Goal: Information Seeking & Learning: Learn about a topic

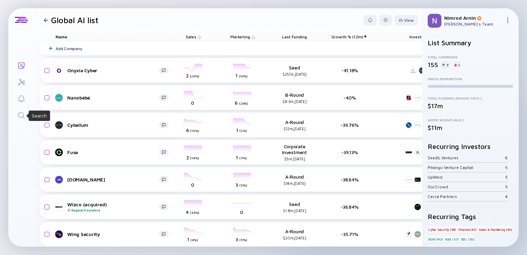
click at [22, 117] on icon "Search" at bounding box center [21, 115] width 8 height 8
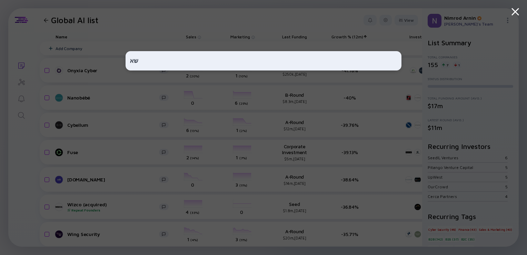
type input "ש"
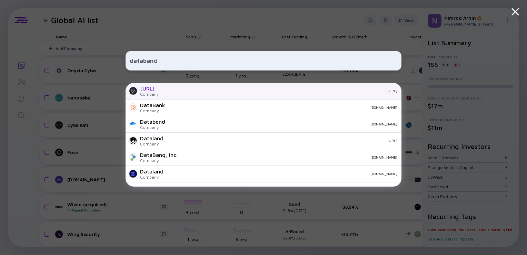
type input "databand"
click at [159, 91] on div "[URL]" at bounding box center [149, 88] width 19 height 6
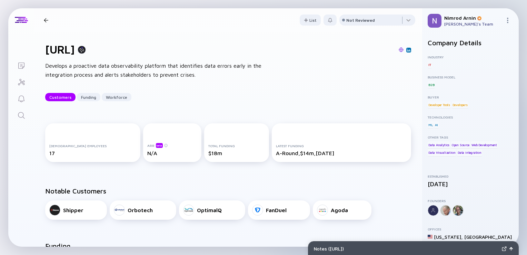
click at [20, 116] on icon "Search" at bounding box center [21, 115] width 8 height 8
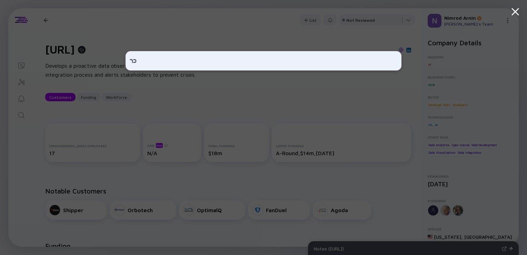
type input "כ"
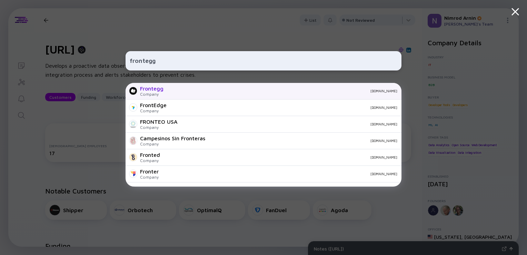
type input "frontegg"
click at [172, 92] on div "[DOMAIN_NAME]" at bounding box center [283, 91] width 228 height 4
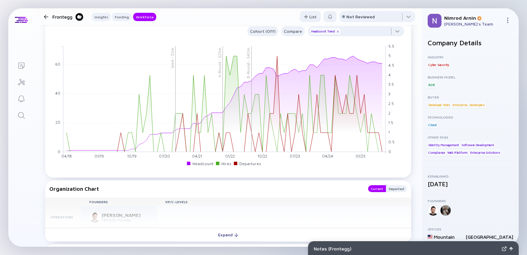
scroll to position [657, 0]
click at [370, 16] on div at bounding box center [377, 18] width 76 height 14
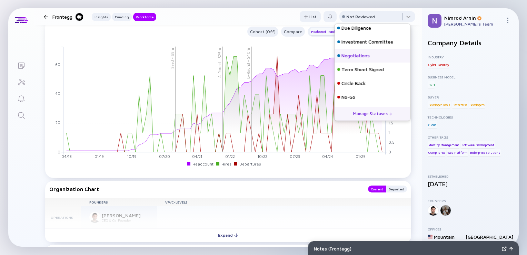
scroll to position [0, 0]
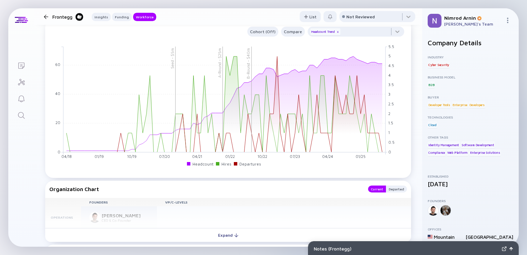
click at [272, 24] on header "Frontegg Insights Funding Workforce List Not Reviewed" at bounding box center [228, 16] width 388 height 17
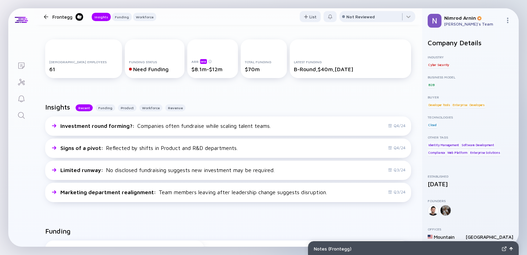
scroll to position [102, 0]
click at [25, 113] on icon "Search" at bounding box center [21, 115] width 8 height 8
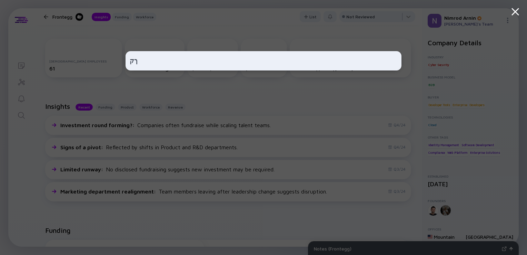
type input "ך"
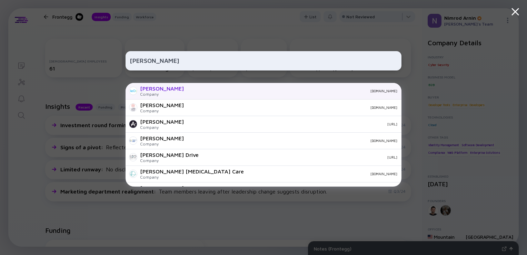
type input "[PERSON_NAME]"
click at [183, 96] on div "[PERSON_NAME] Company [DOMAIN_NAME]" at bounding box center [264, 91] width 276 height 17
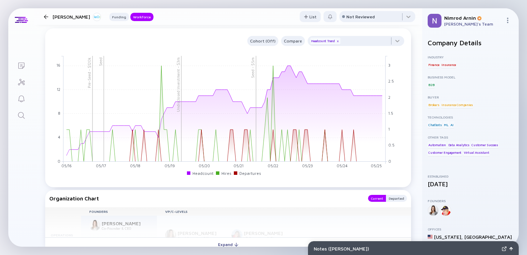
scroll to position [564, 0]
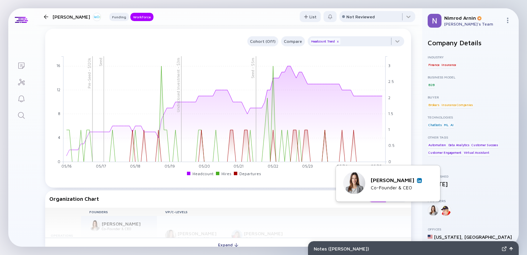
click at [420, 179] on img at bounding box center [419, 179] width 3 height 3
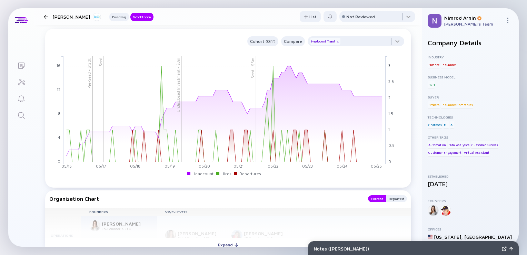
click at [21, 117] on icon "Search" at bounding box center [21, 115] width 8 height 8
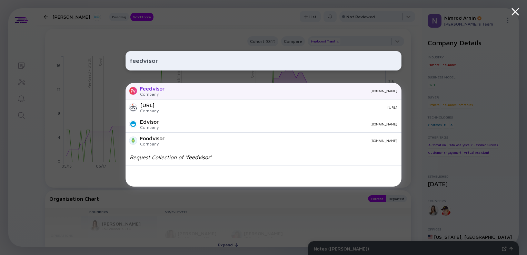
type input "feedvisor"
click at [162, 93] on div "Company" at bounding box center [152, 93] width 24 height 5
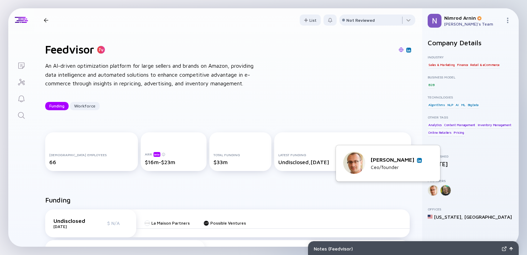
click at [421, 161] on img at bounding box center [419, 159] width 3 height 3
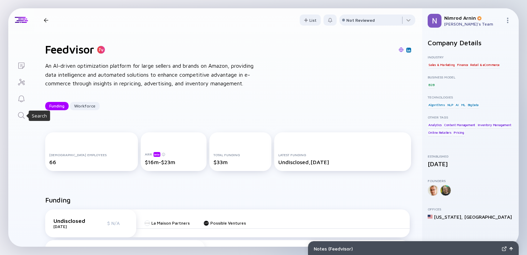
click at [20, 117] on icon "Search" at bounding box center [21, 115] width 8 height 8
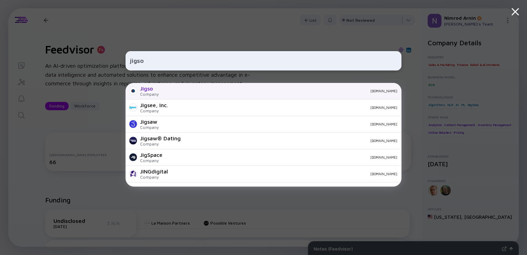
type input "jigso"
click at [173, 92] on div "[DOMAIN_NAME]" at bounding box center [280, 91] width 233 height 4
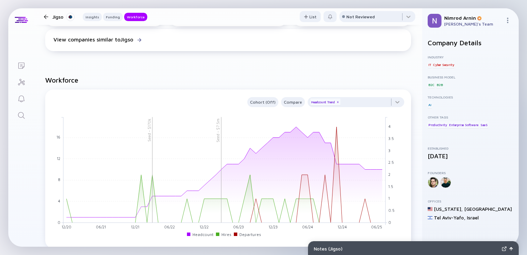
scroll to position [549, 0]
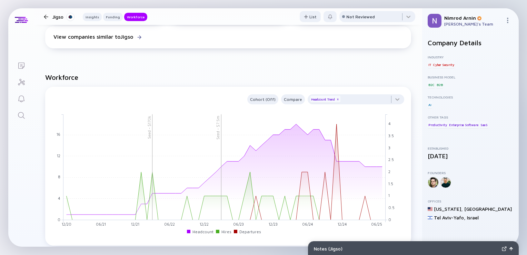
click at [21, 113] on icon "Search" at bounding box center [21, 115] width 8 height 8
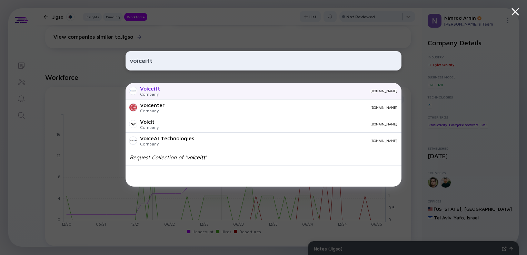
type input "voiceitt"
click at [182, 88] on div "Voiceitt Company [DOMAIN_NAME]" at bounding box center [264, 91] width 276 height 17
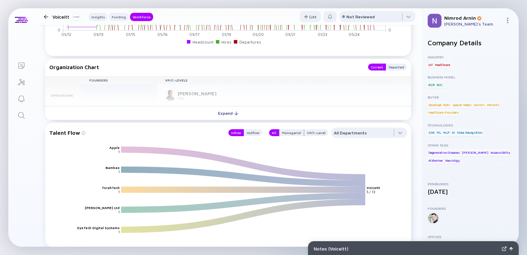
scroll to position [742, 0]
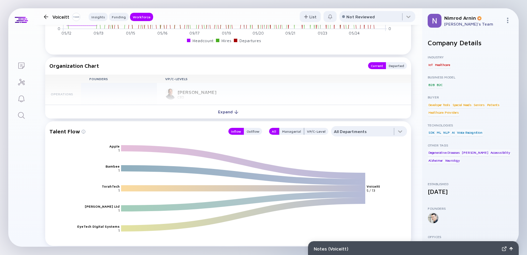
click at [23, 114] on icon "Search" at bounding box center [21, 115] width 8 height 8
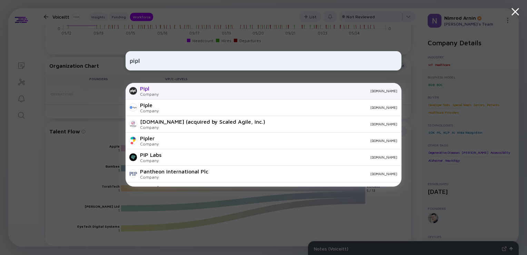
type input "pipl"
click at [168, 95] on div "Pipl Company [DOMAIN_NAME]" at bounding box center [264, 91] width 276 height 17
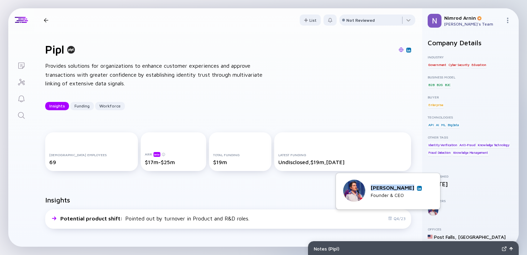
drag, startPoint x: 376, startPoint y: 186, endPoint x: 414, endPoint y: 190, distance: 38.1
click at [414, 190] on div "[PERSON_NAME]" at bounding box center [396, 187] width 51 height 6
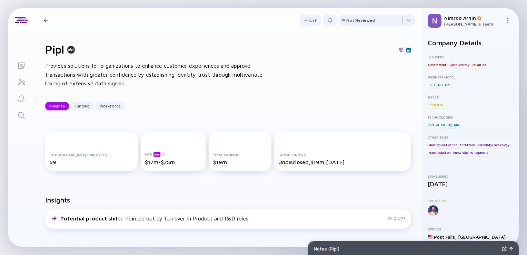
scroll to position [9, 0]
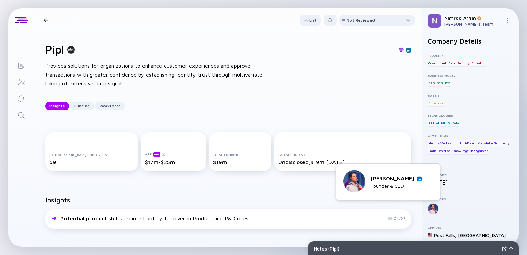
click at [419, 176] on link at bounding box center [419, 178] width 5 height 5
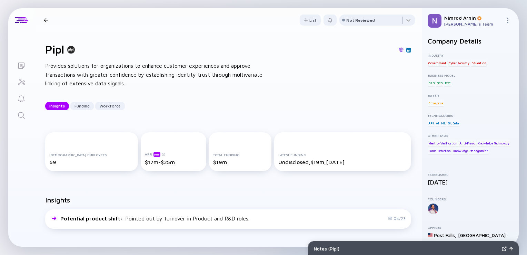
click at [18, 118] on icon "Search" at bounding box center [21, 115] width 8 height 8
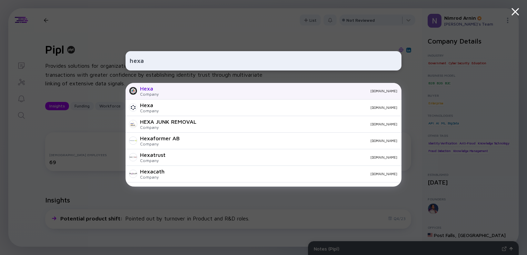
type input "hexa"
click at [155, 91] on div "Hexa" at bounding box center [149, 88] width 19 height 6
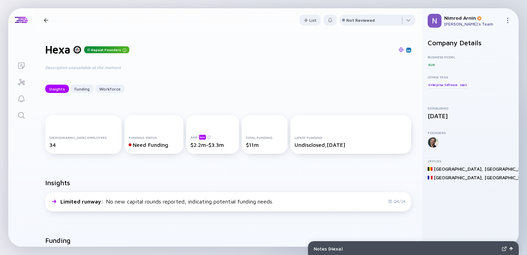
click at [19, 114] on icon "Search" at bounding box center [21, 115] width 8 height 8
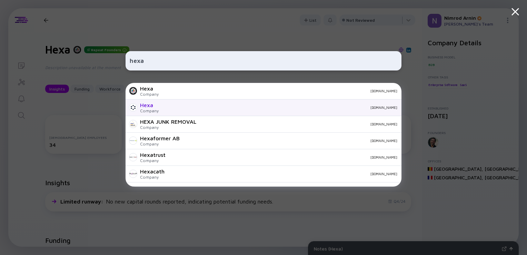
type input "hexa"
click at [168, 111] on div "Hexa Company [DOMAIN_NAME]" at bounding box center [264, 107] width 276 height 17
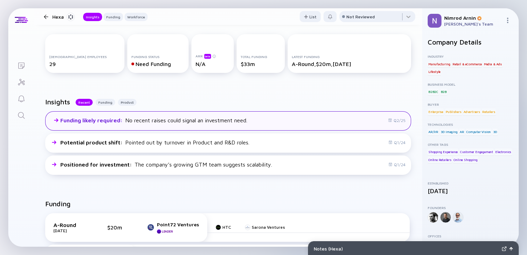
scroll to position [98, 0]
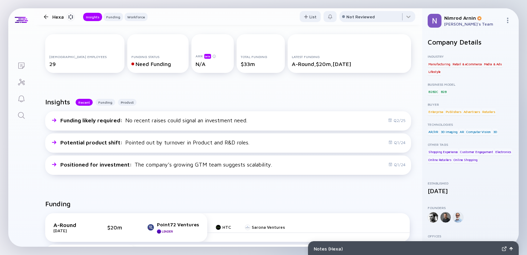
click at [350, 245] on div "Notes ( Hexa )" at bounding box center [413, 248] width 210 height 14
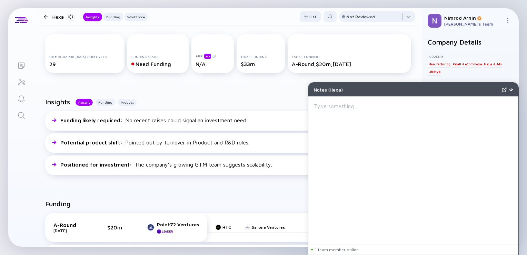
click at [510, 89] on img at bounding box center [510, 89] width 3 height 3
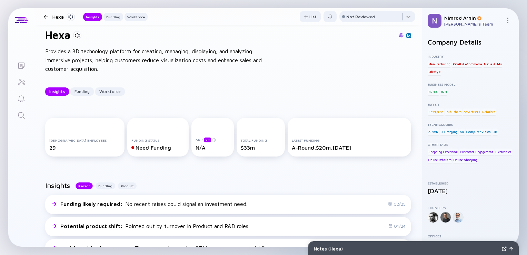
scroll to position [12, 0]
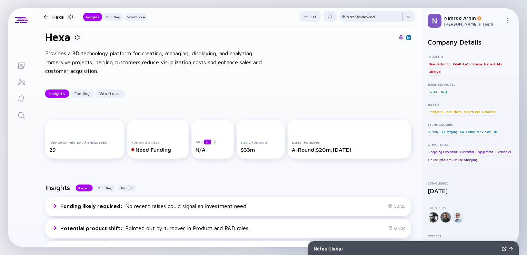
click at [17, 112] on icon "Search" at bounding box center [21, 115] width 8 height 8
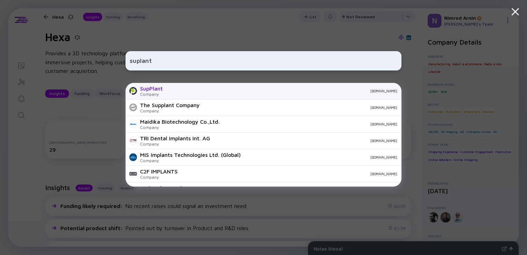
type input "suplant"
click at [167, 89] on div "SupPlant Company [DOMAIN_NAME]" at bounding box center [264, 91] width 276 height 17
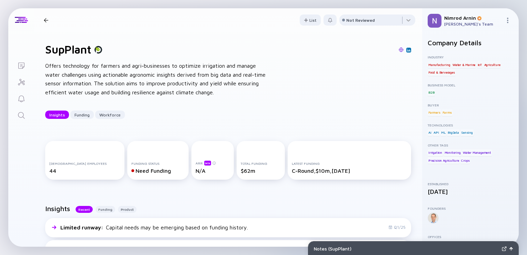
click at [21, 114] on icon "Search" at bounding box center [21, 115] width 8 height 8
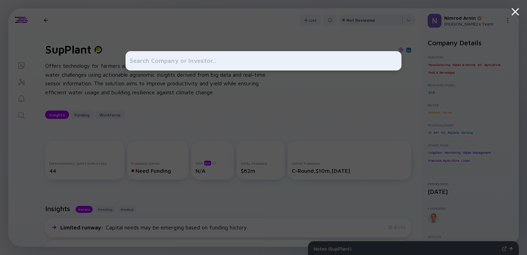
click at [26, 122] on div at bounding box center [263, 127] width 527 height 255
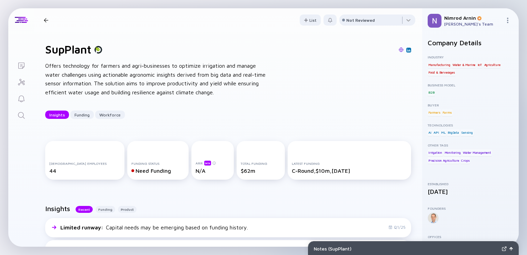
click at [21, 118] on icon "Search" at bounding box center [21, 115] width 8 height 8
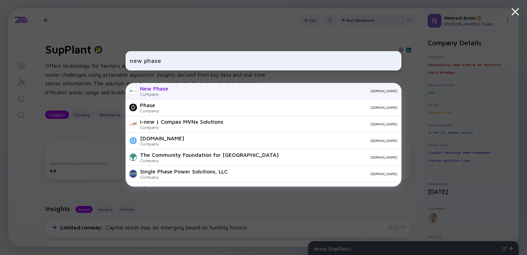
type input "new phase"
click at [153, 89] on div "New Phase" at bounding box center [154, 88] width 28 height 6
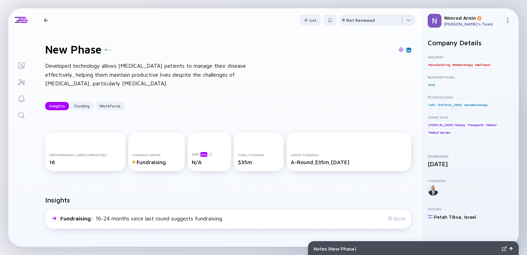
click at [23, 115] on icon "Search" at bounding box center [21, 115] width 8 height 8
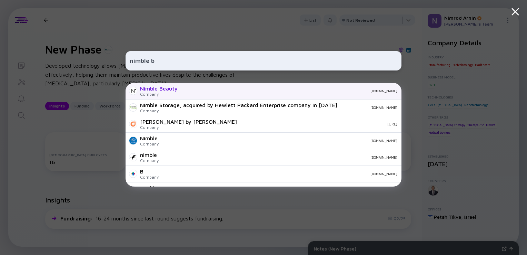
type input "nimble b"
click at [173, 88] on div "Nimble Beauty" at bounding box center [159, 88] width 38 height 6
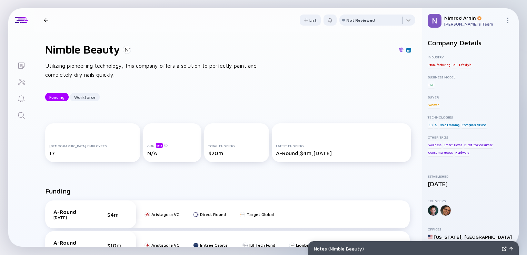
click at [23, 115] on icon "Search" at bounding box center [21, 115] width 8 height 8
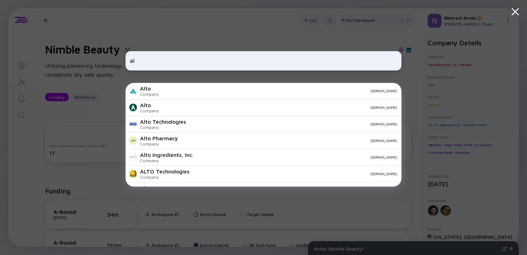
type input "a"
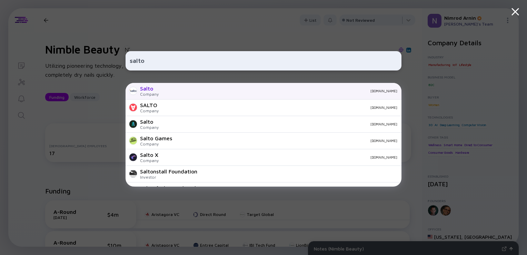
type input "salto"
click at [174, 91] on div "[DOMAIN_NAME]" at bounding box center [280, 91] width 233 height 4
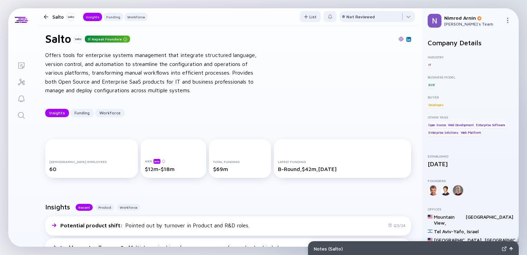
scroll to position [10, 0]
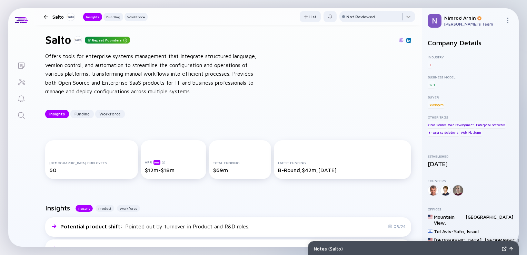
click at [20, 119] on icon "Search" at bounding box center [21, 115] width 8 height 8
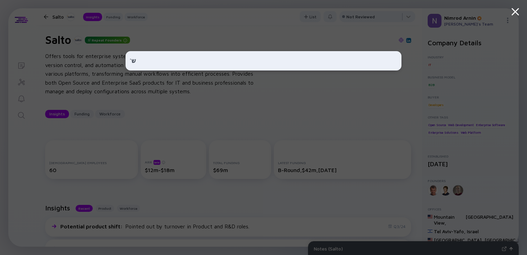
type input "'"
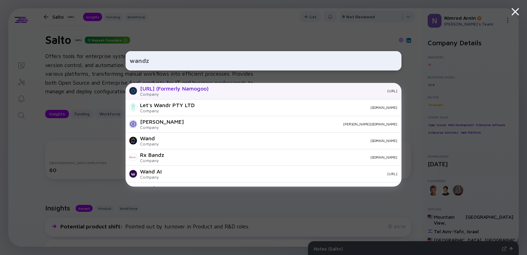
type input "wandz"
click at [177, 90] on div "[URL] (Formerly Namogoo)" at bounding box center [174, 88] width 69 height 6
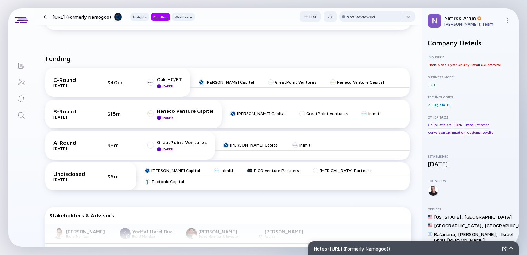
scroll to position [221, 0]
click at [21, 119] on icon "Search" at bounding box center [21, 115] width 8 height 8
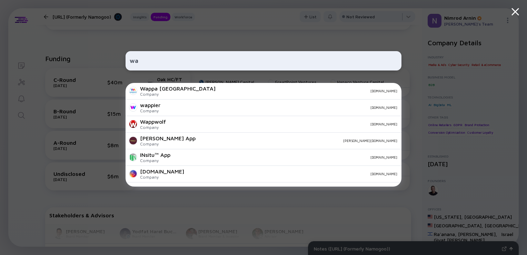
type input "w"
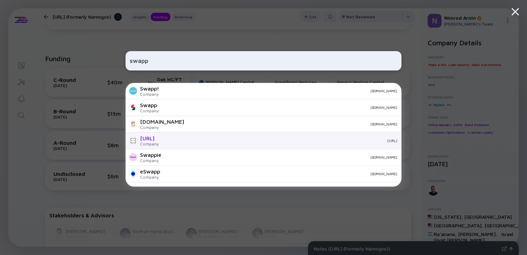
type input "swapp"
click at [176, 140] on div "[URL]" at bounding box center [280, 140] width 233 height 4
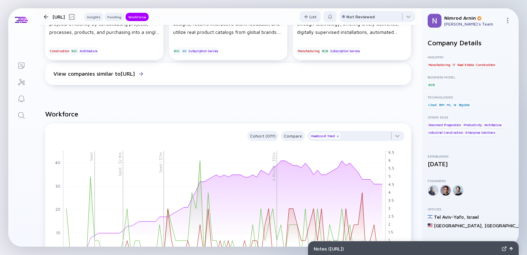
scroll to position [561, 0]
click at [23, 114] on icon "Search" at bounding box center [21, 115] width 7 height 7
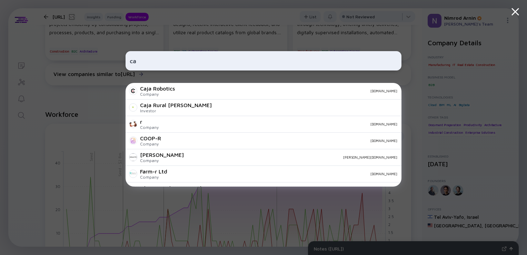
type input "c"
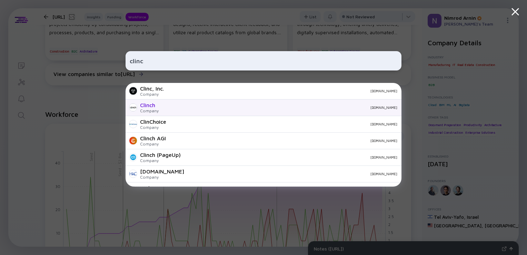
type input "clinc"
click at [157, 115] on div "Clinch Company [DOMAIN_NAME]" at bounding box center [264, 107] width 276 height 17
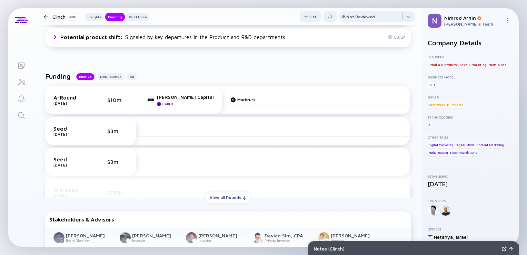
scroll to position [265, 0]
click at [218, 196] on div "View all Rounds" at bounding box center [228, 197] width 45 height 11
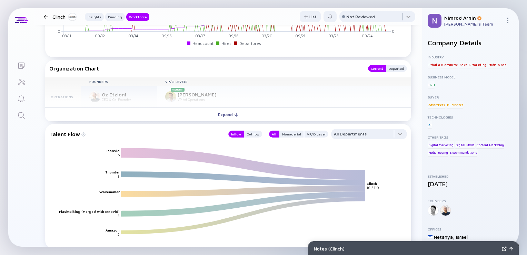
scroll to position [832, 0]
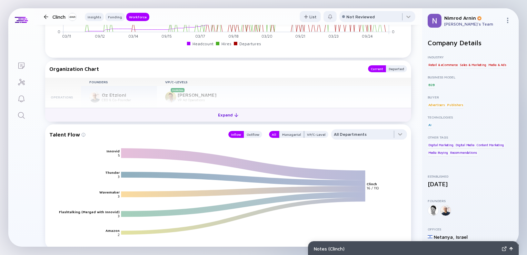
click at [238, 119] on button "Expand" at bounding box center [228, 115] width 366 height 14
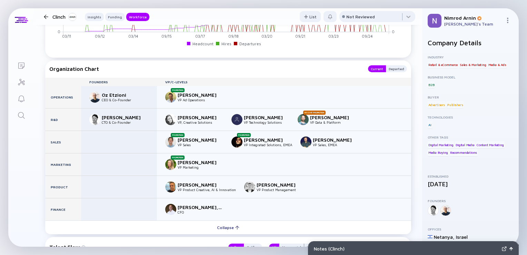
click at [21, 117] on icon "Search" at bounding box center [21, 115] width 7 height 7
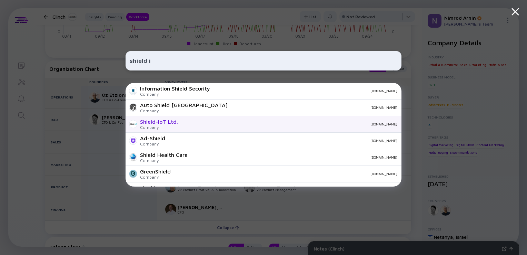
type input "shield i"
click at [155, 123] on div "Shield-IoT Ltd." at bounding box center [159, 121] width 38 height 6
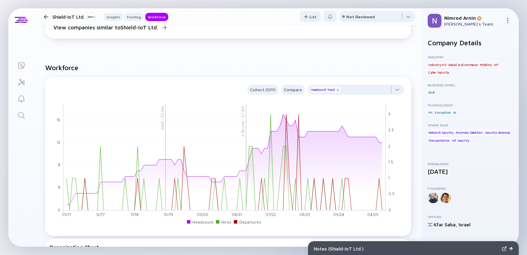
scroll to position [476, 0]
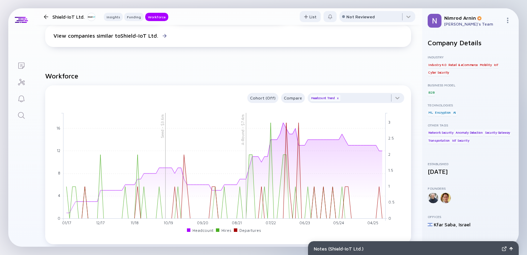
click at [22, 116] on icon "Search" at bounding box center [21, 115] width 7 height 7
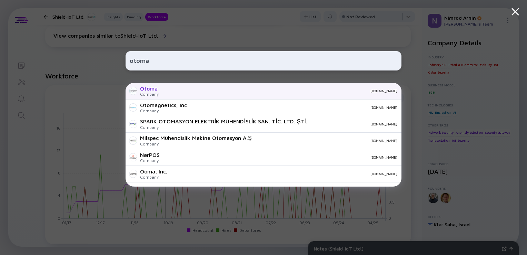
type input "otoma"
click at [159, 88] on div "Otoma Company [DOMAIN_NAME]" at bounding box center [264, 91] width 276 height 17
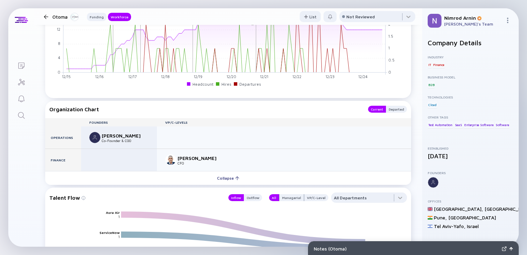
scroll to position [643, 0]
click at [17, 113] on link "Search" at bounding box center [21, 114] width 26 height 17
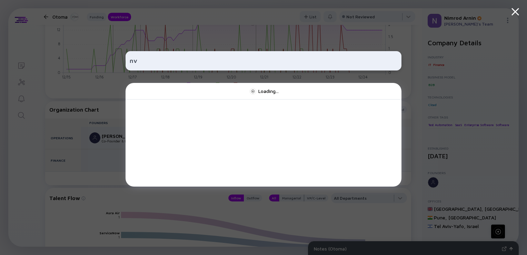
type input "n"
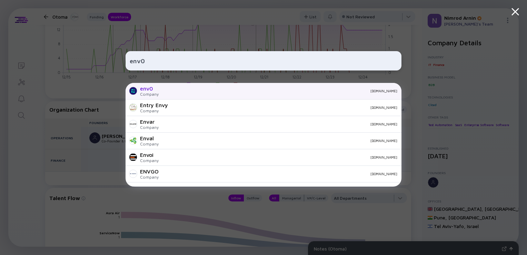
type input "env0"
click at [158, 92] on div "Company" at bounding box center [149, 93] width 19 height 5
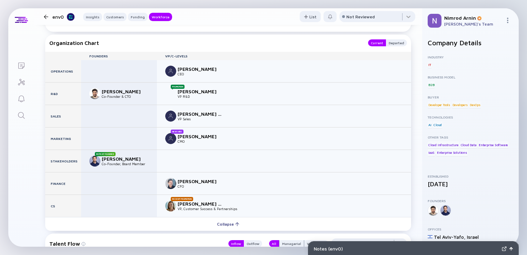
scroll to position [960, 0]
click at [21, 116] on icon "Search" at bounding box center [21, 115] width 8 height 8
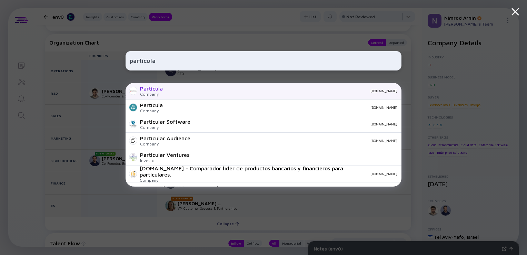
type input "particula"
click at [160, 93] on div "Company" at bounding box center [151, 93] width 23 height 5
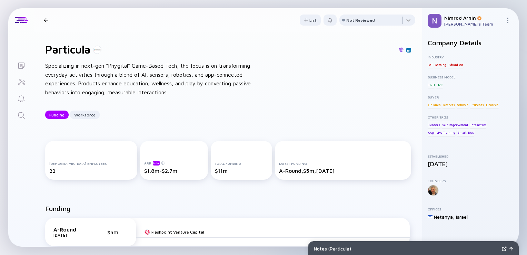
click at [22, 115] on icon "Search" at bounding box center [21, 115] width 8 height 8
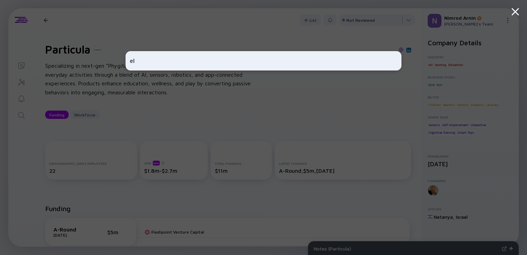
type input "e"
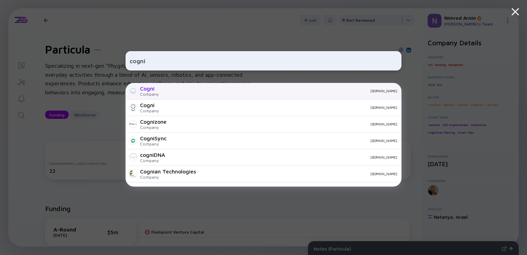
type input "cogni"
click at [174, 90] on div "[DOMAIN_NAME]" at bounding box center [280, 91] width 233 height 4
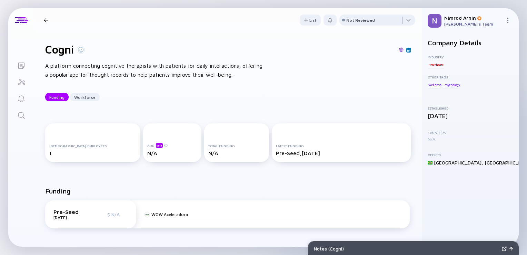
click at [20, 112] on icon "Search" at bounding box center [21, 115] width 8 height 8
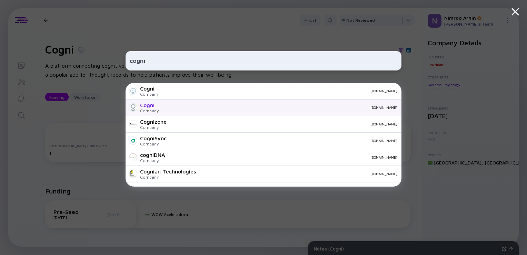
type input "cogni"
click at [146, 105] on div "Cogni" at bounding box center [149, 105] width 19 height 6
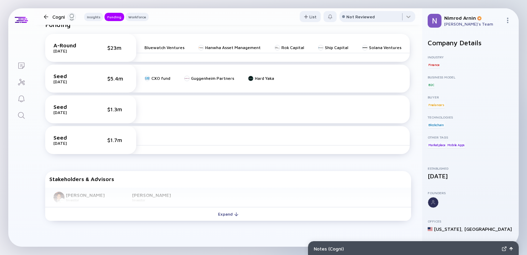
scroll to position [255, 0]
click at [20, 117] on icon "Search" at bounding box center [21, 115] width 7 height 7
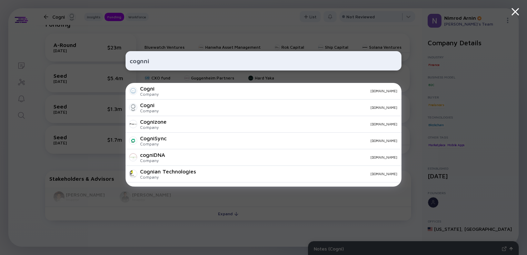
type input "cognni"
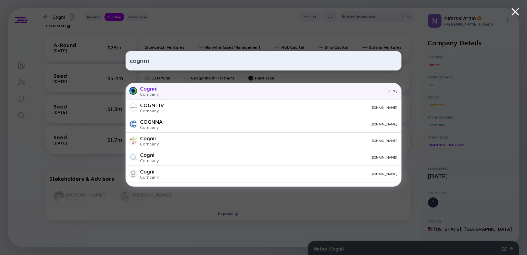
click at [171, 93] on div "Cognni Company [URL]" at bounding box center [264, 91] width 276 height 17
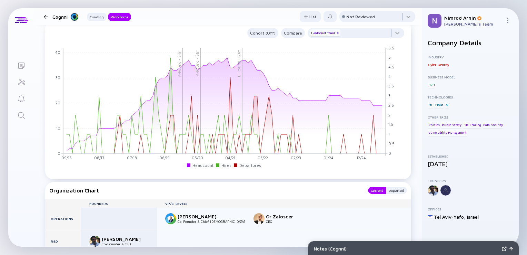
scroll to position [558, 0]
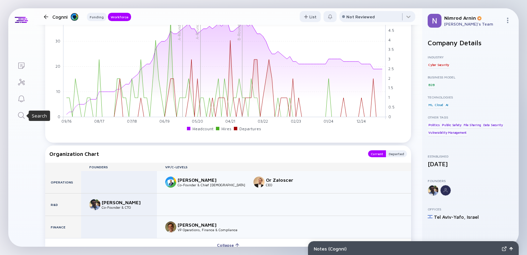
click at [23, 113] on icon "Search" at bounding box center [21, 115] width 8 height 8
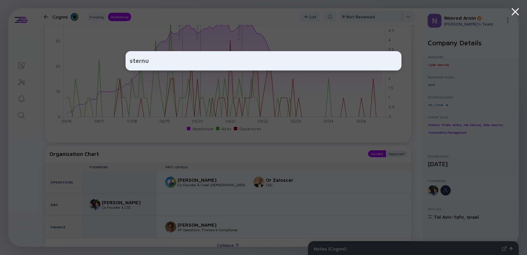
type input "[MEDICAL_DATA]"
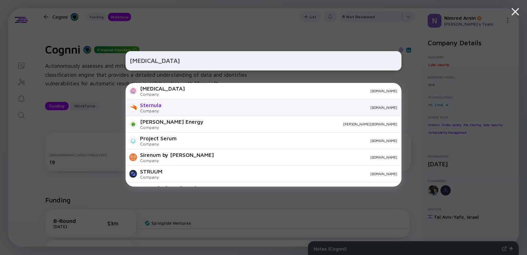
scroll to position [558, 0]
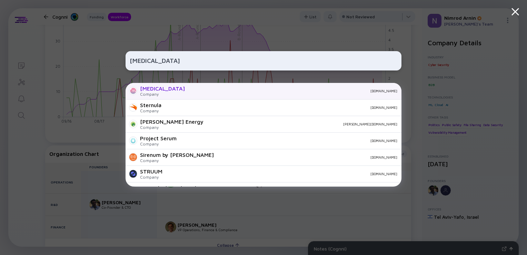
type input "[MEDICAL_DATA]"
click at [190, 91] on div "sternumiot.com" at bounding box center [293, 91] width 207 height 4
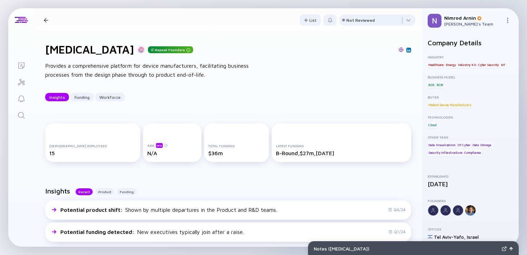
click at [168, 91] on div "Sternum Repeat Founders Provides a comprehensive platform for device manufactur…" at bounding box center [228, 72] width 388 height 80
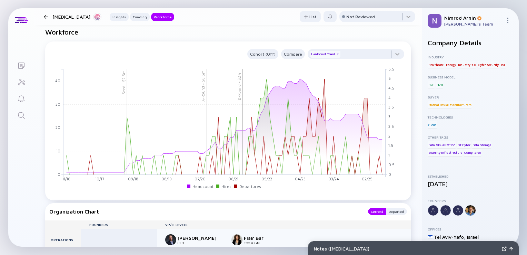
scroll to position [618, 0]
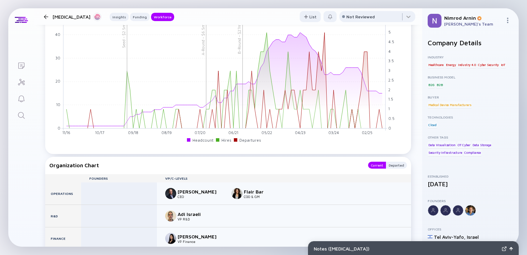
click at [22, 121] on link "Search" at bounding box center [21, 114] width 26 height 17
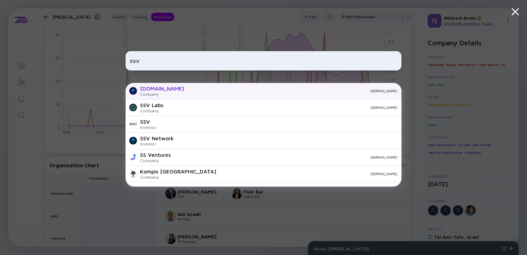
type input "ssv"
click at [151, 90] on div "ssv.network" at bounding box center [162, 88] width 44 height 6
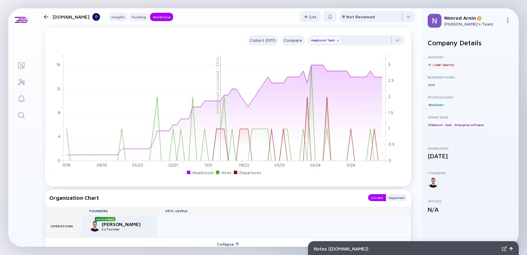
scroll to position [441, 0]
click at [17, 117] on icon "Search" at bounding box center [21, 115] width 8 height 8
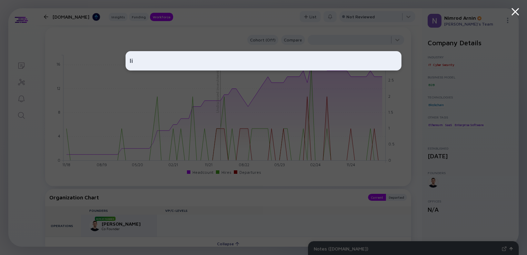
type input "l"
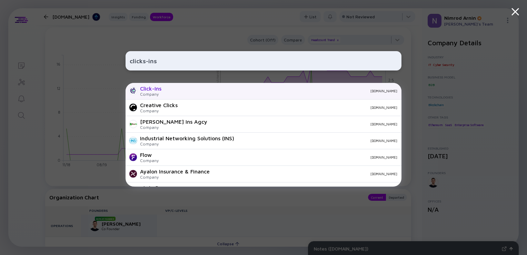
type input "clicks-ins"
click at [154, 93] on div "Company" at bounding box center [150, 93] width 21 height 5
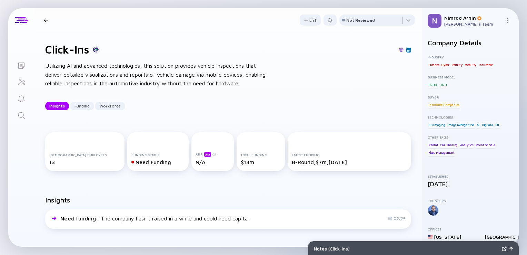
click at [23, 113] on icon "Search" at bounding box center [21, 115] width 8 height 8
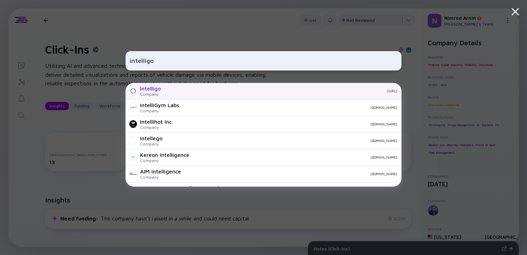
type input "intelligo"
click at [165, 95] on div "Intelligo Company intelligo.ai" at bounding box center [264, 91] width 276 height 17
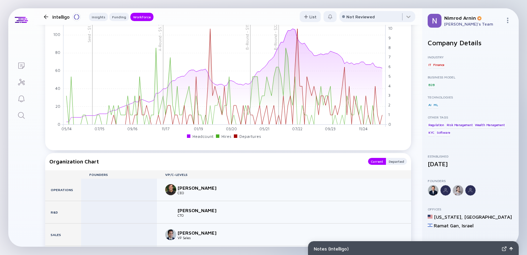
scroll to position [682, 0]
click at [22, 112] on icon "Search" at bounding box center [21, 115] width 8 height 8
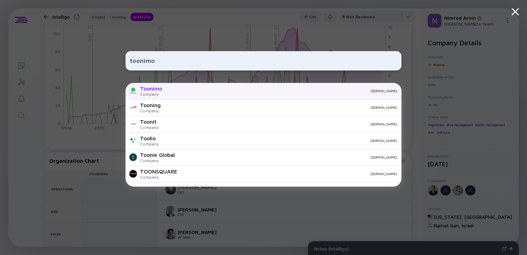
type input "toonimo"
click at [168, 98] on div "Toonimo Company toonimo.com" at bounding box center [264, 91] width 276 height 17
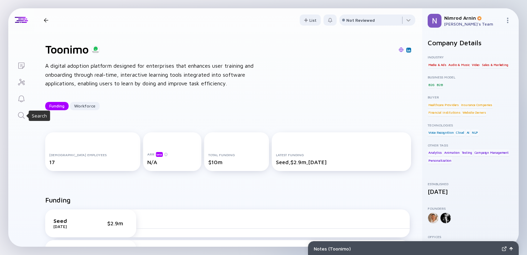
click at [25, 113] on icon "Search" at bounding box center [21, 115] width 8 height 8
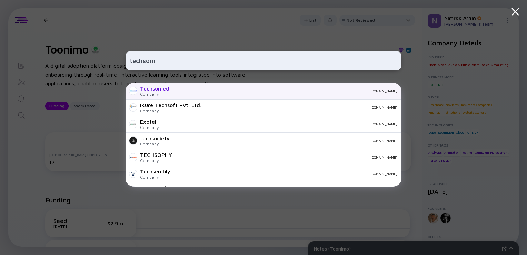
type input "techsom"
click at [155, 97] on div "Techsomed Company techsomed.com" at bounding box center [264, 91] width 276 height 17
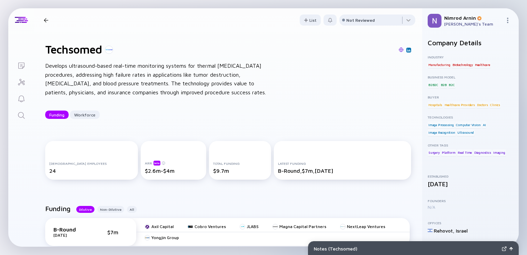
click at [23, 118] on icon "Search" at bounding box center [21, 115] width 8 height 8
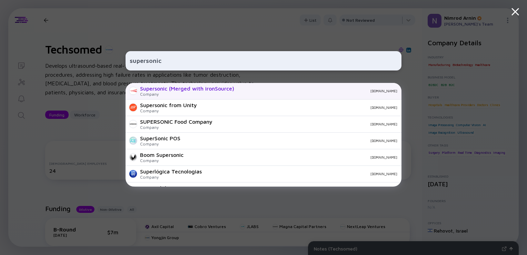
type input "supersonic"
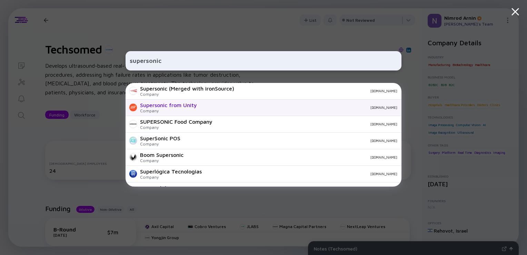
click at [194, 105] on div "Supersonic from Unity" at bounding box center [168, 105] width 57 height 6
